Goal: Transaction & Acquisition: Purchase product/service

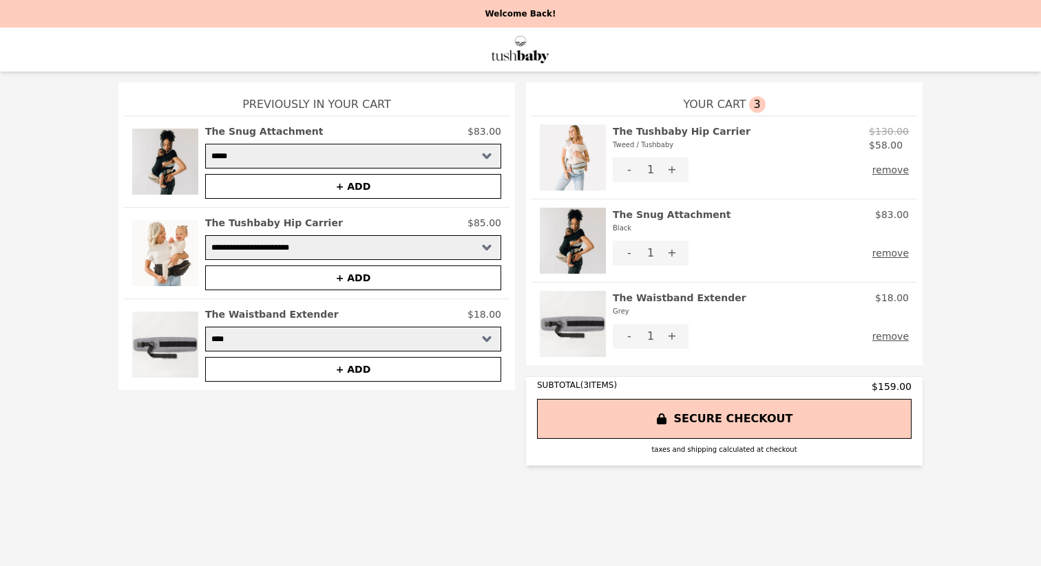
click at [902, 249] on button "remove" at bounding box center [890, 253] width 36 height 25
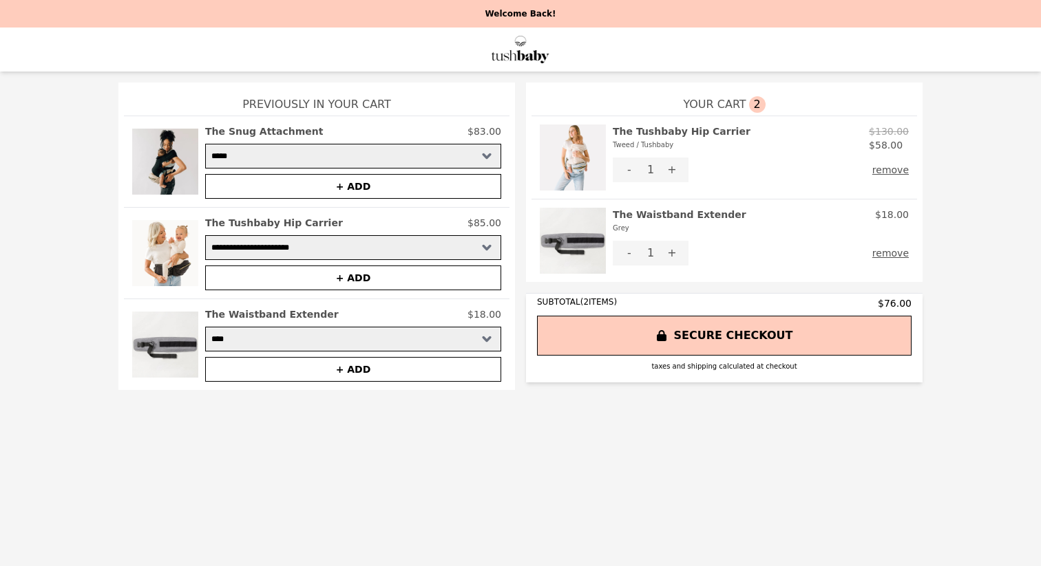
click at [171, 173] on img at bounding box center [165, 162] width 66 height 74
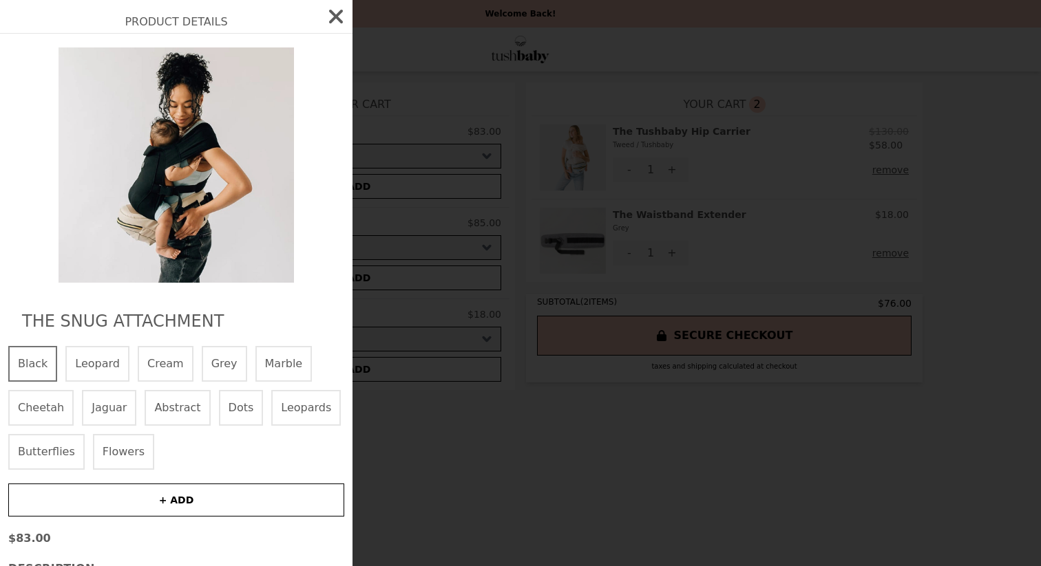
click at [182, 493] on button "+ ADD" at bounding box center [176, 500] width 336 height 33
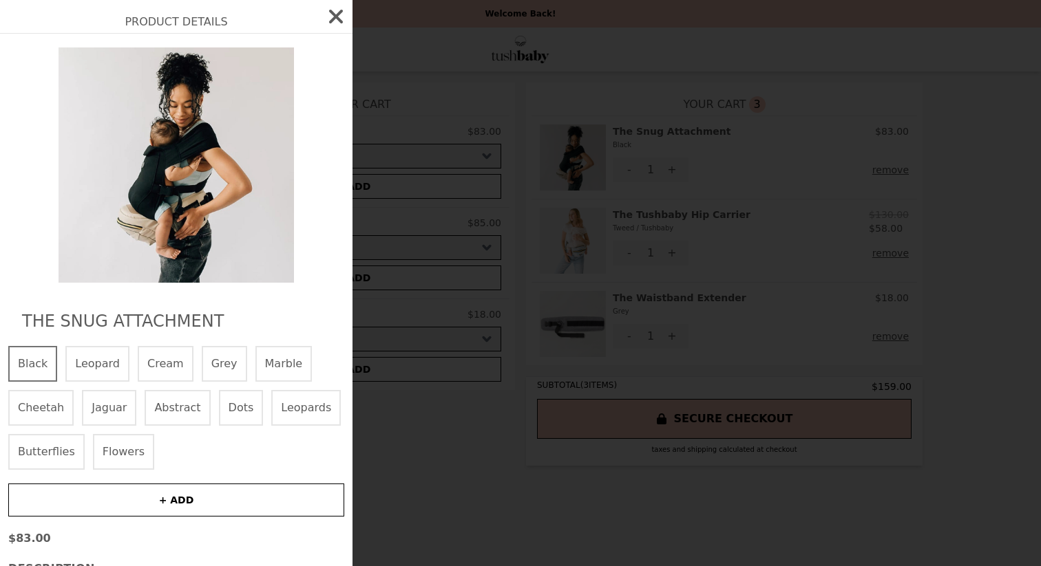
click at [339, 19] on icon "button" at bounding box center [336, 17] width 14 height 14
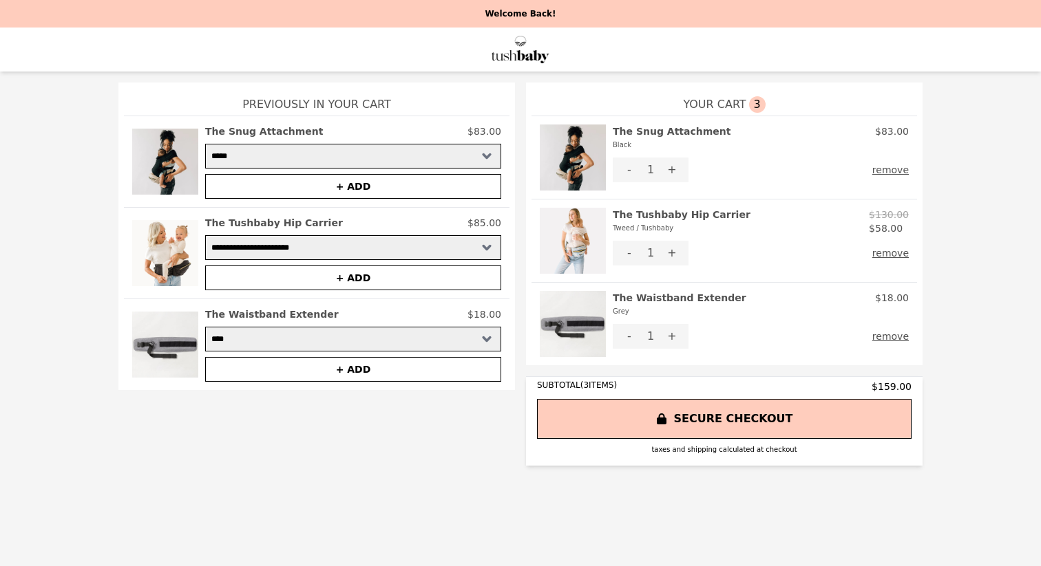
click at [571, 171] on img at bounding box center [573, 158] width 66 height 66
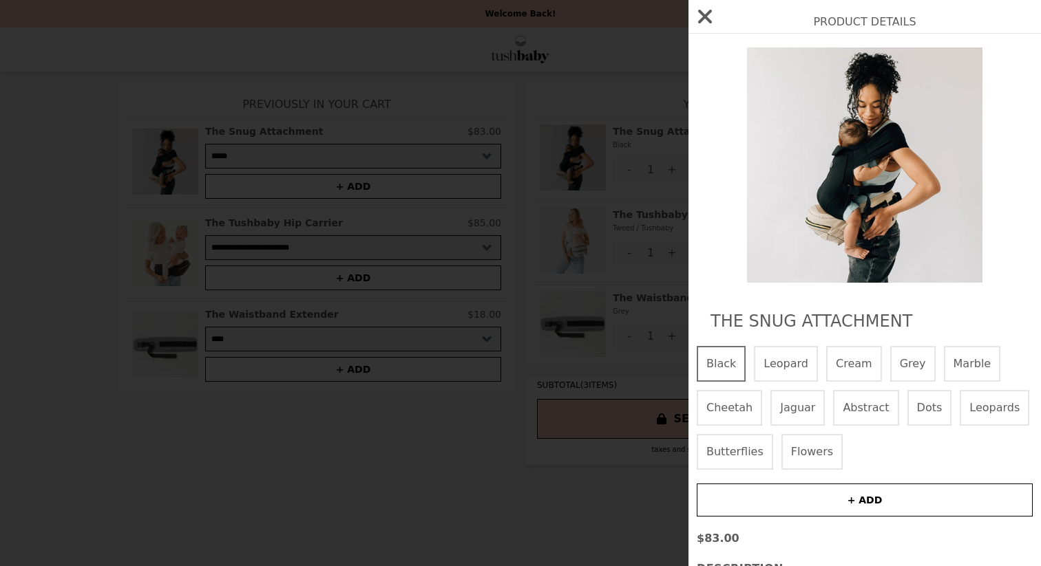
click at [473, 440] on div "Product Details The Snug Attachment Black Leopard Cream Grey Marble Cheetah Jag…" at bounding box center [520, 283] width 1041 height 566
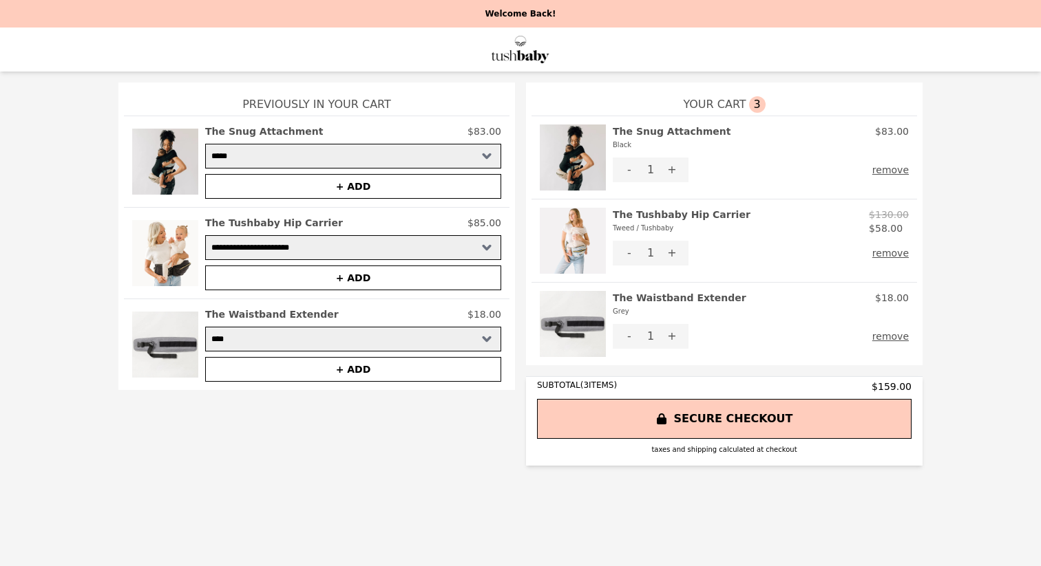
click at [569, 418] on button "SECURE CHECKOUT" at bounding box center [724, 419] width 374 height 40
